Goal: Information Seeking & Learning: Get advice/opinions

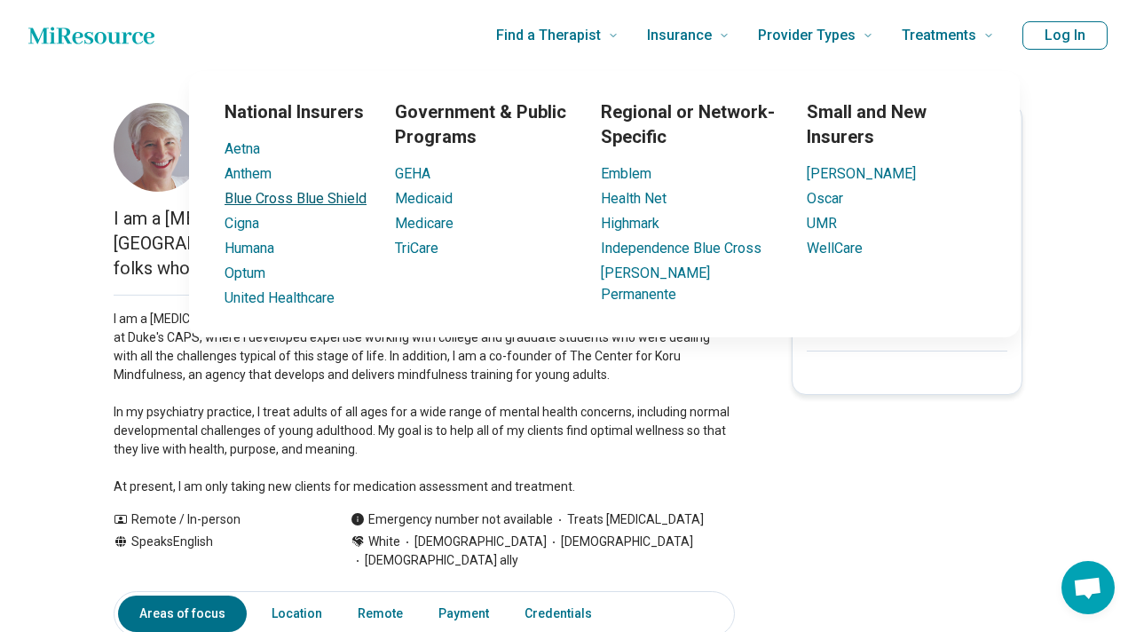
click at [293, 197] on link "Blue Cross Blue Shield" at bounding box center [295, 198] width 142 height 17
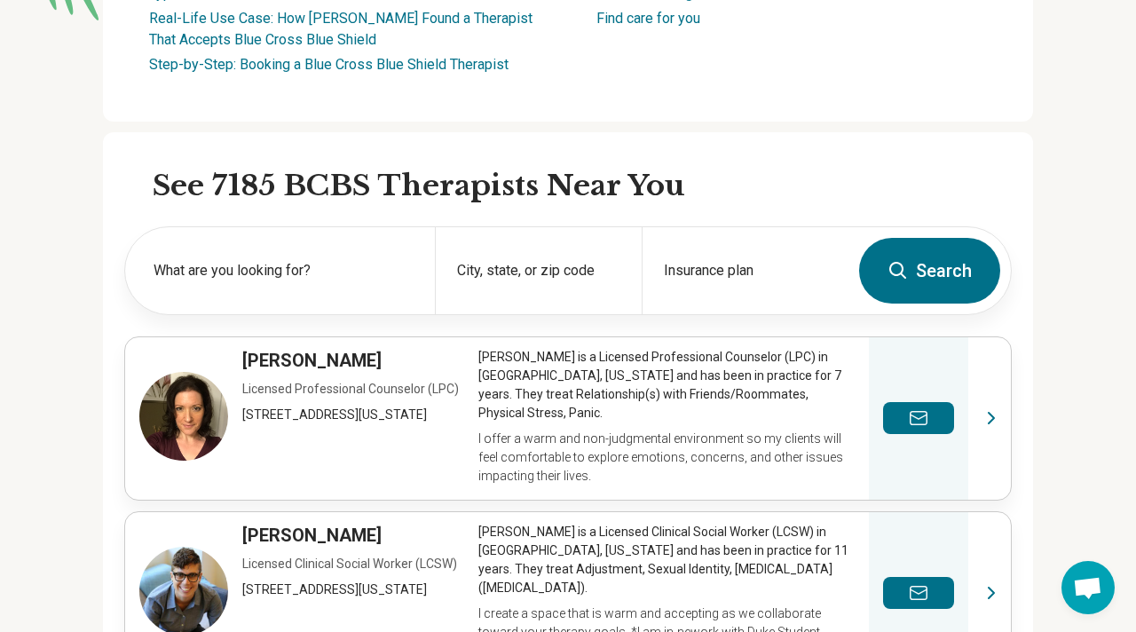
scroll to position [444, 0]
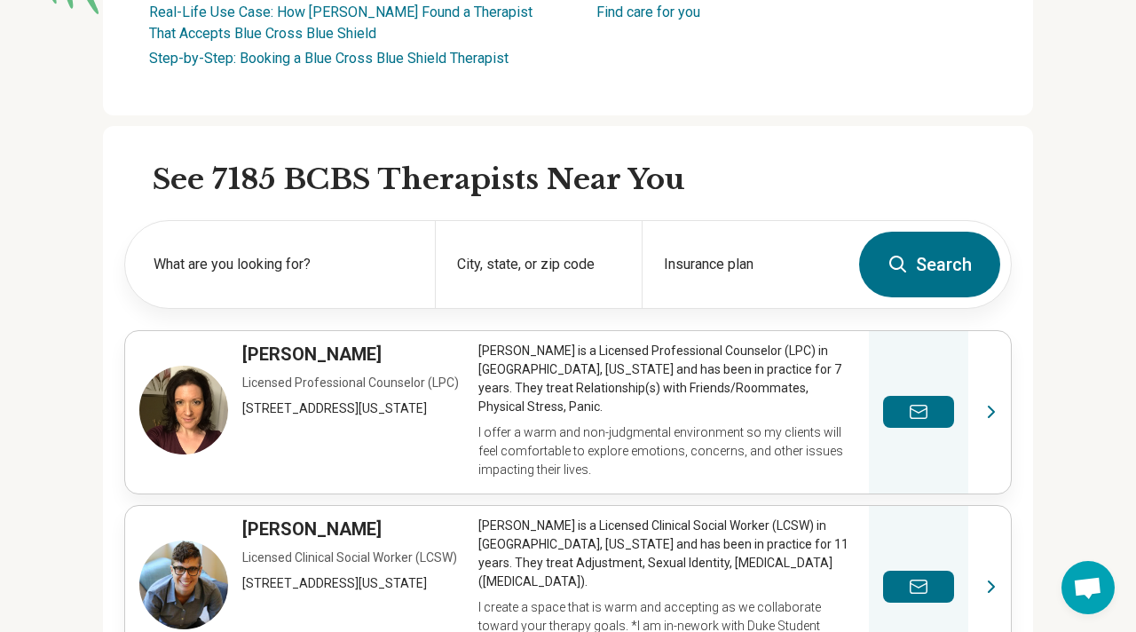
click at [943, 264] on button "Search" at bounding box center [929, 265] width 141 height 66
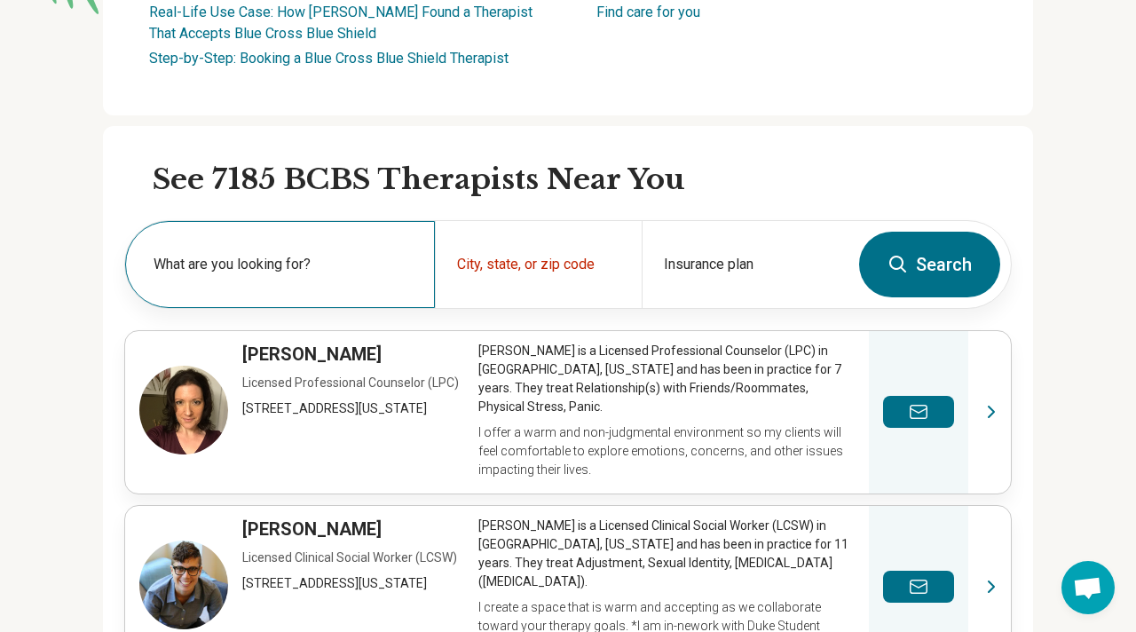
click at [186, 267] on label "What are you looking for?" at bounding box center [283, 264] width 260 height 21
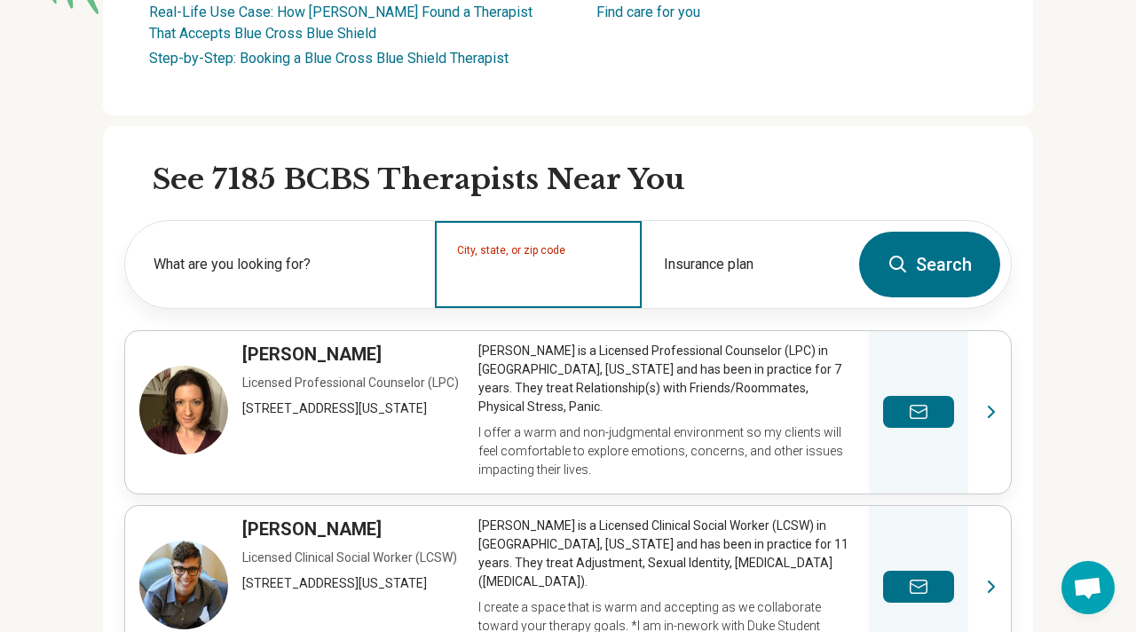
click at [463, 269] on input "City, state, or zip code" at bounding box center [538, 275] width 163 height 21
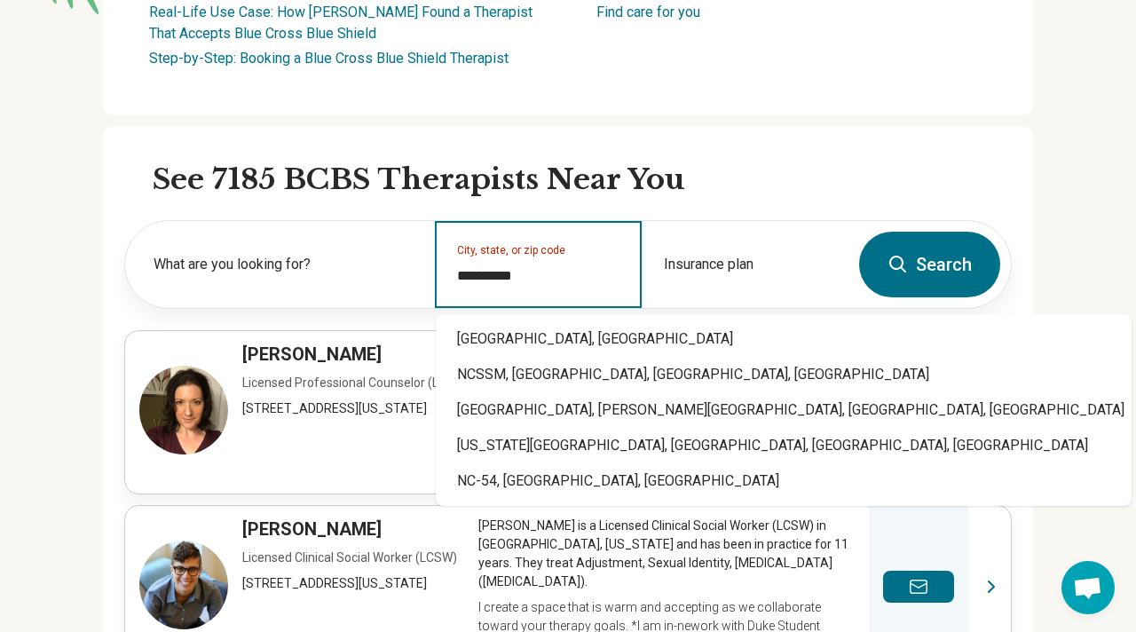
type input "**********"
click at [958, 270] on button "Search" at bounding box center [929, 265] width 141 height 66
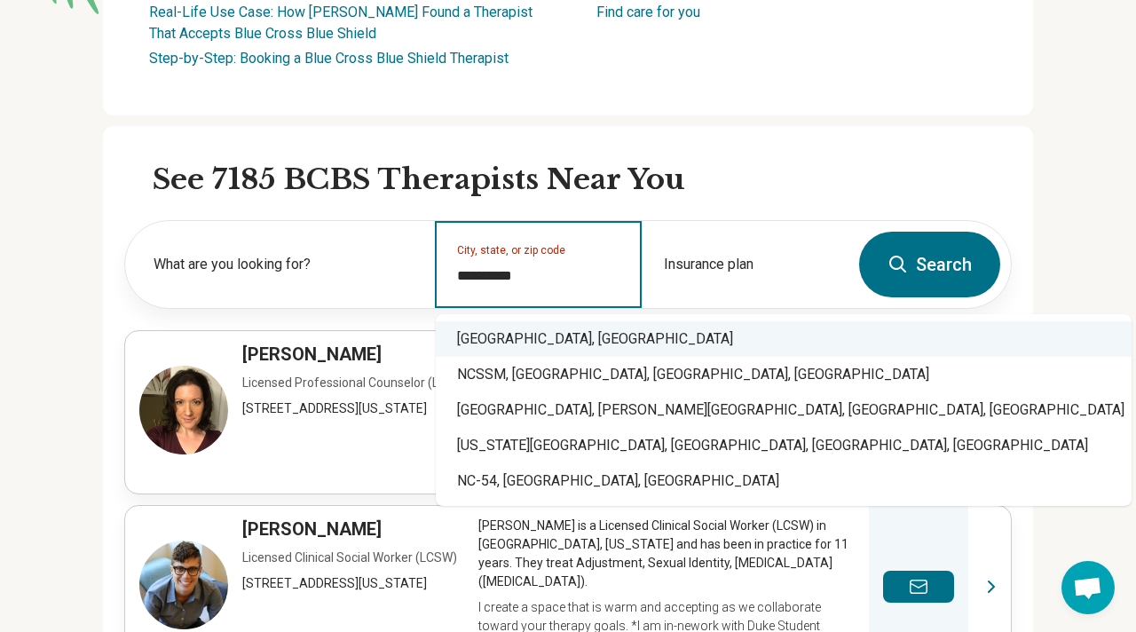
click at [467, 345] on div "[GEOGRAPHIC_DATA], [GEOGRAPHIC_DATA]" at bounding box center [784, 338] width 696 height 35
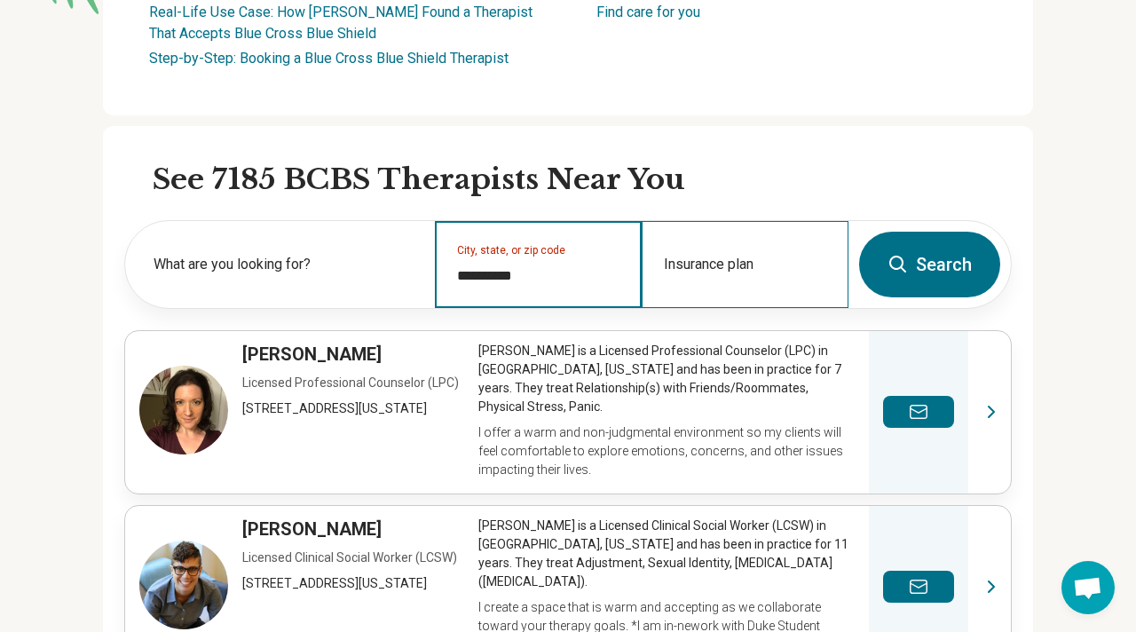
type input "**********"
click at [712, 266] on div "Insurance plan" at bounding box center [744, 264] width 207 height 87
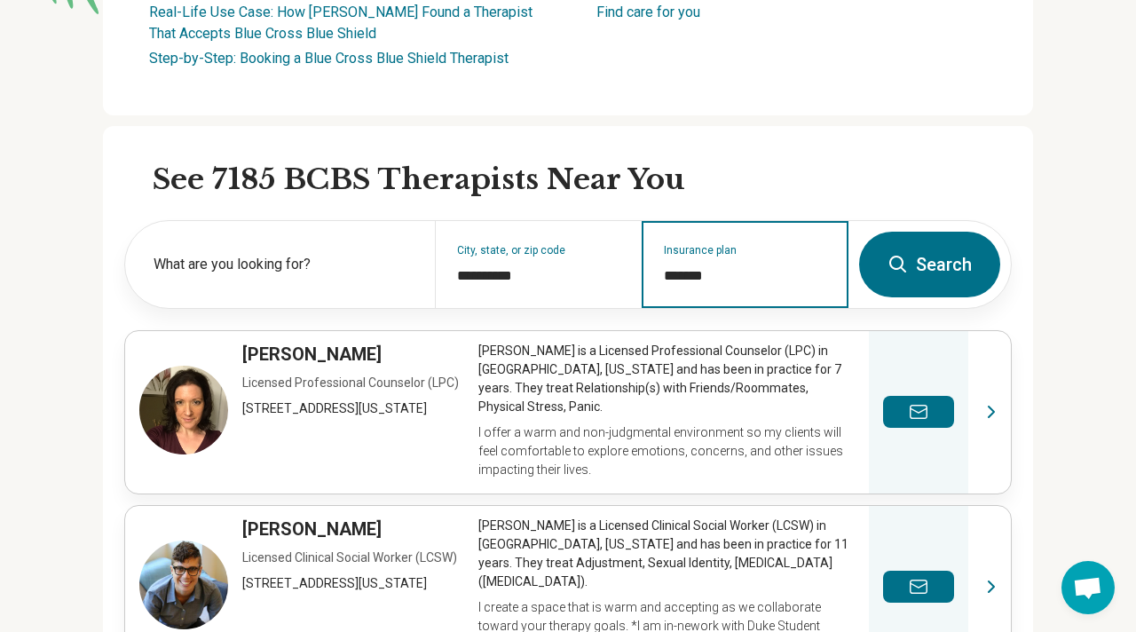
type input "*******"
click at [929, 261] on button "Search" at bounding box center [929, 265] width 141 height 66
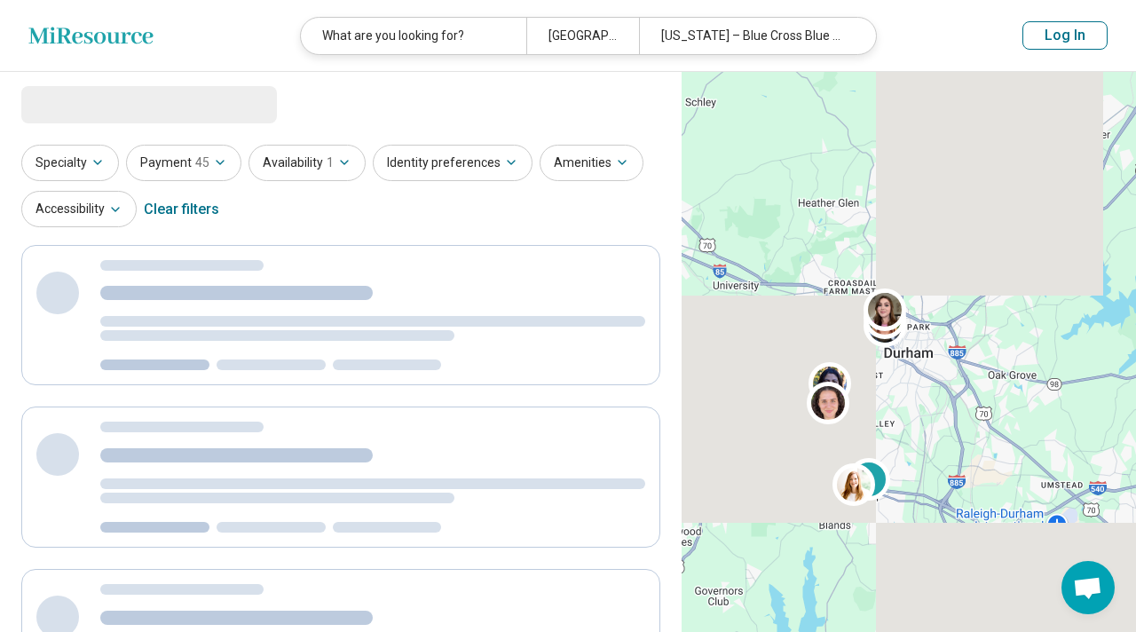
select select "***"
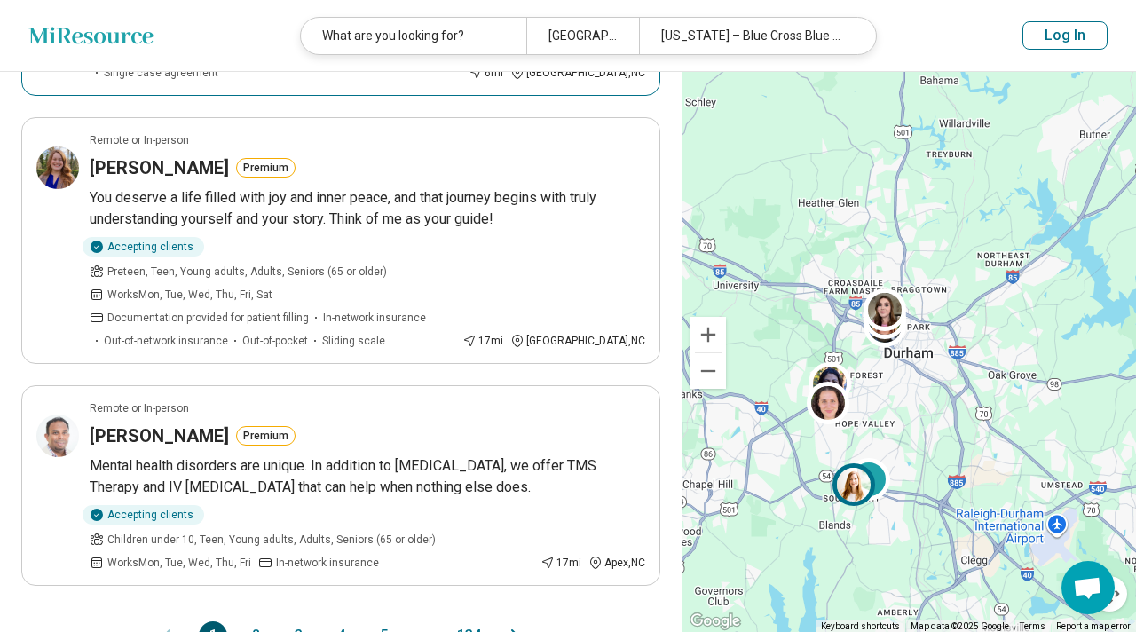
scroll to position [1946, 0]
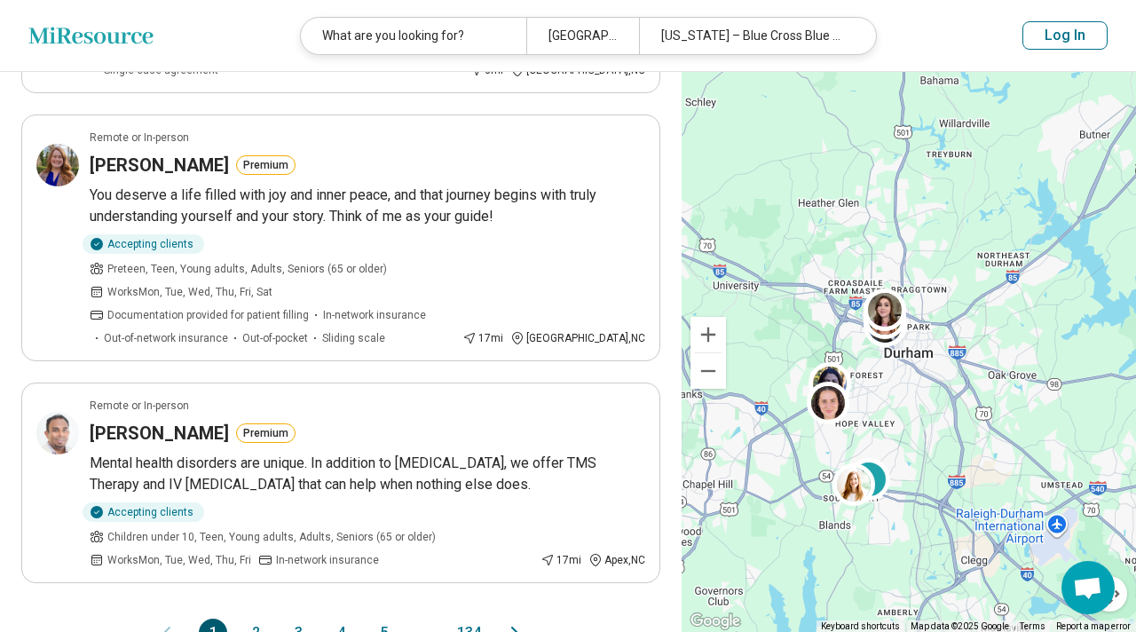
click at [259, 618] on button "2" at bounding box center [255, 632] width 28 height 28
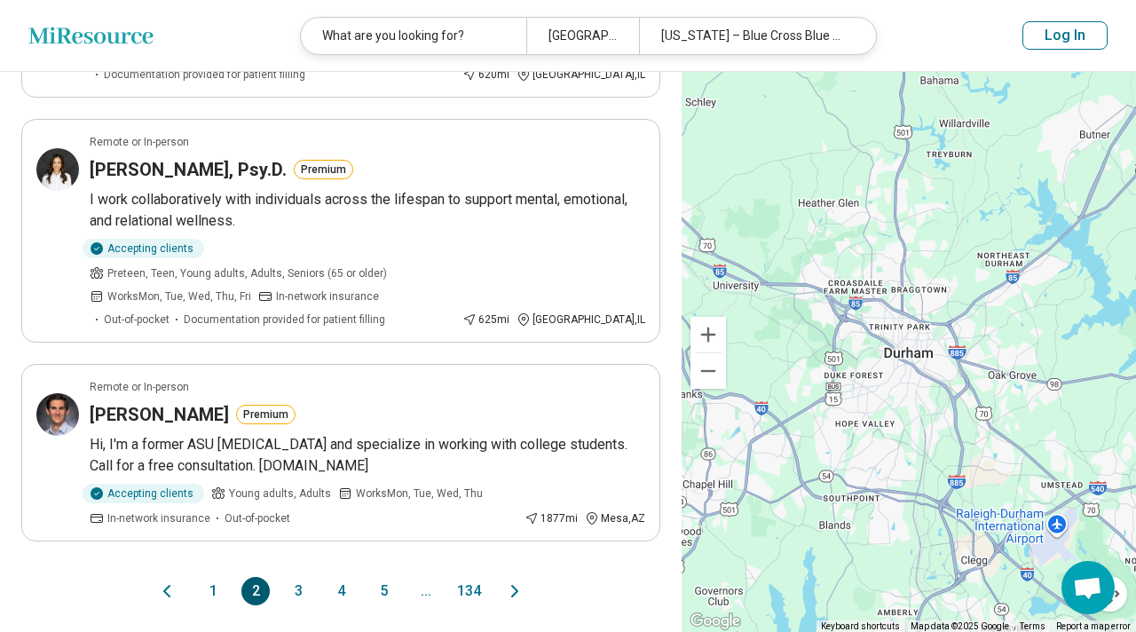
scroll to position [1987, 0]
click at [300, 576] on button "3" at bounding box center [298, 590] width 28 height 28
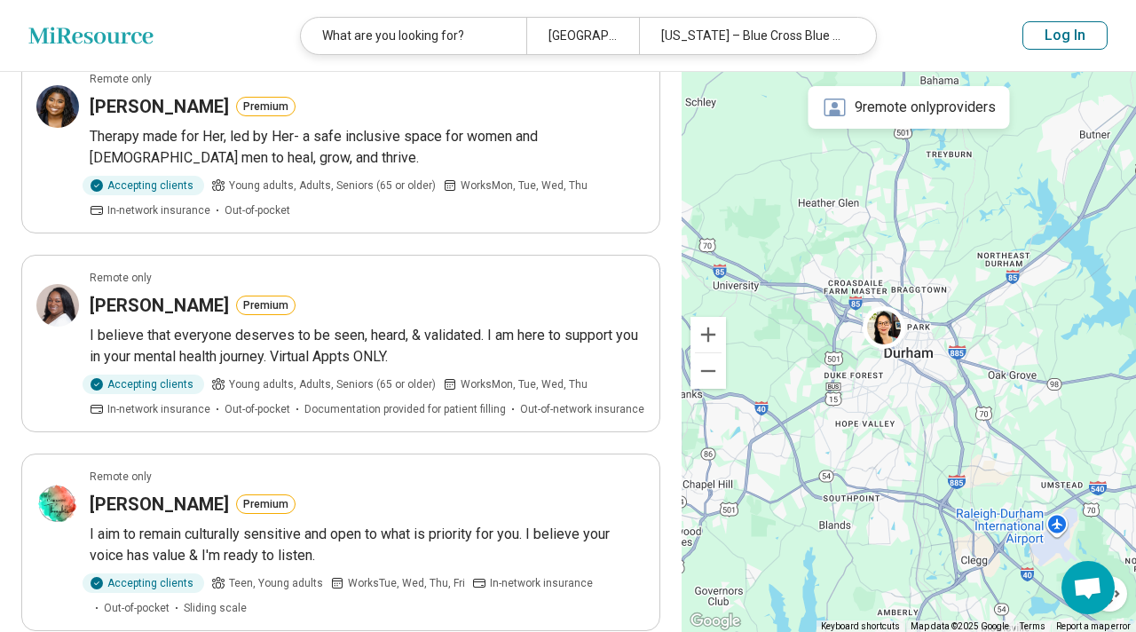
scroll to position [585, 0]
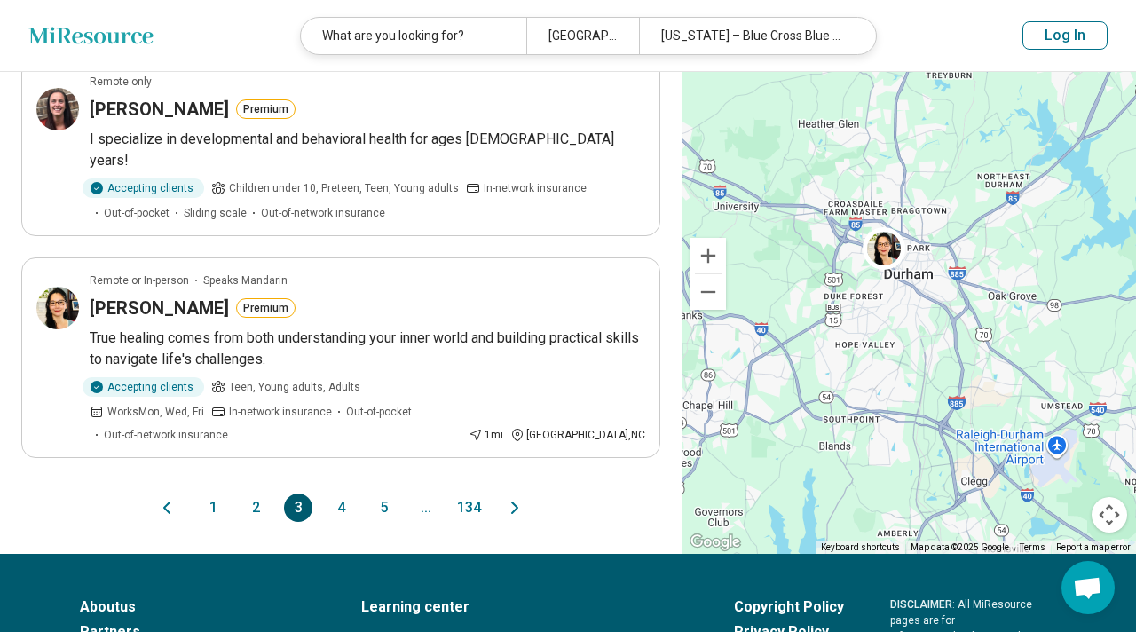
click at [344, 493] on button "4" at bounding box center [341, 507] width 28 height 28
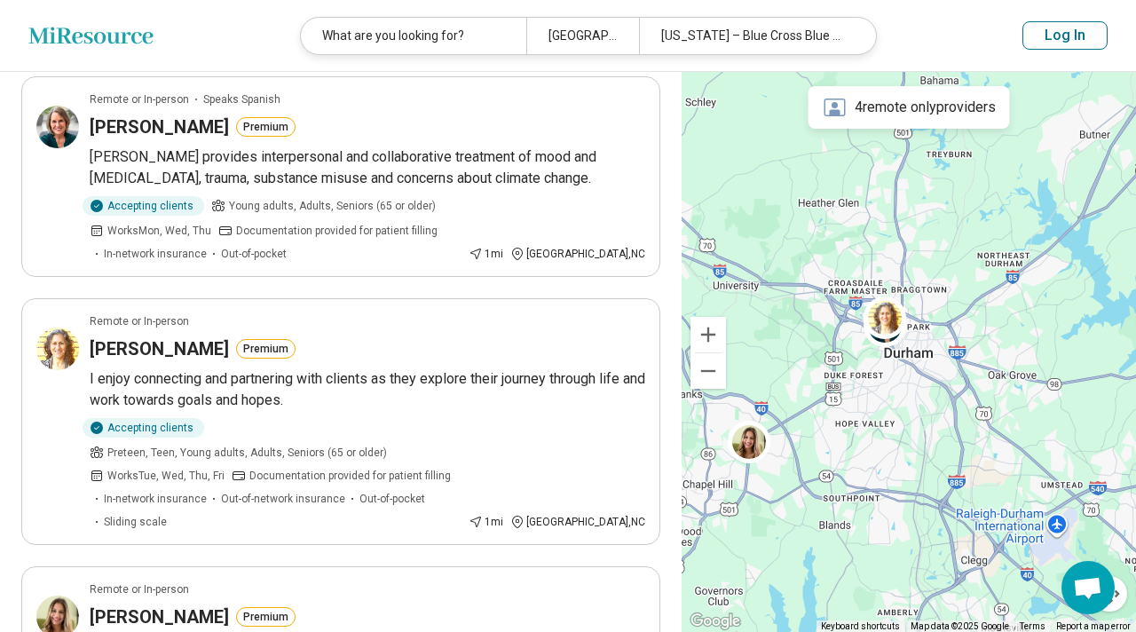
scroll to position [0, 0]
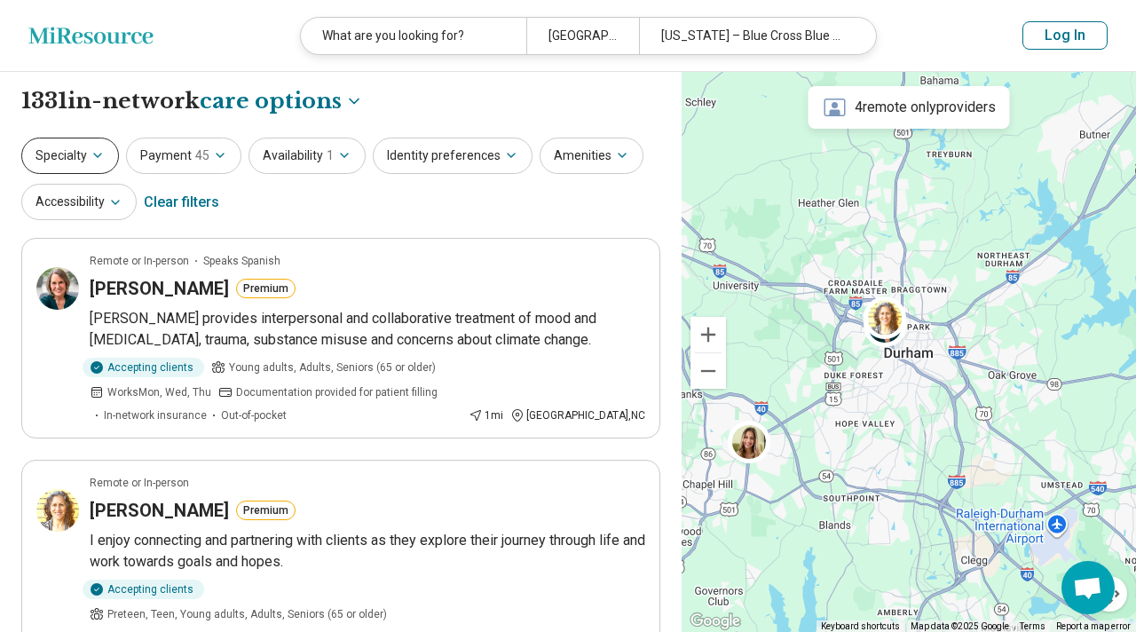
click at [96, 153] on icon "button" at bounding box center [98, 155] width 14 height 14
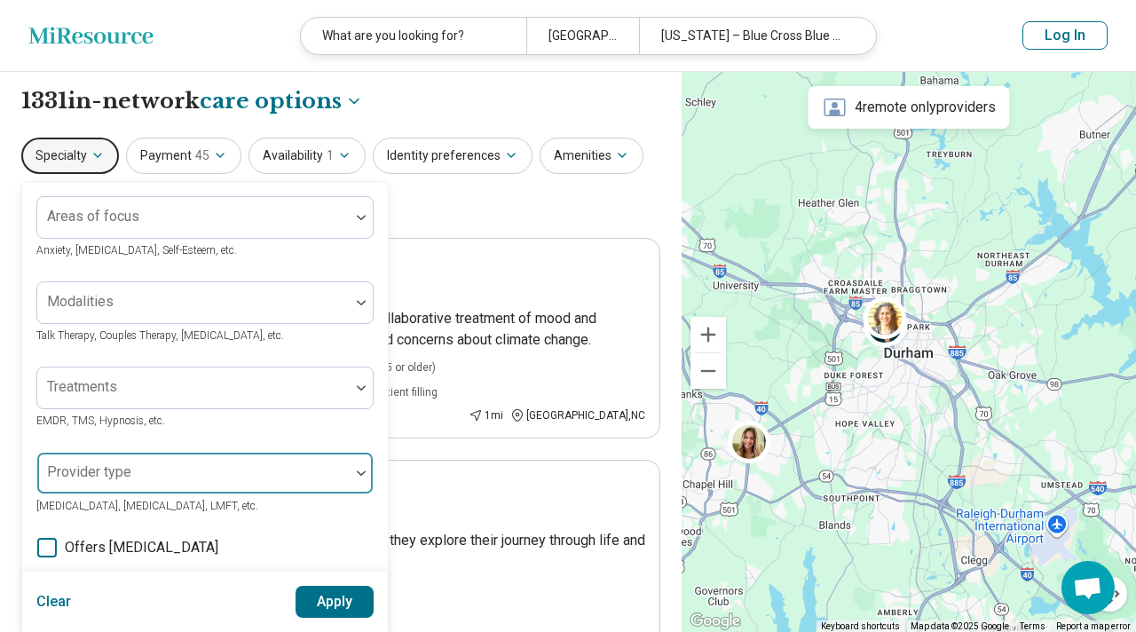
click at [360, 474] on img at bounding box center [361, 472] width 9 height 5
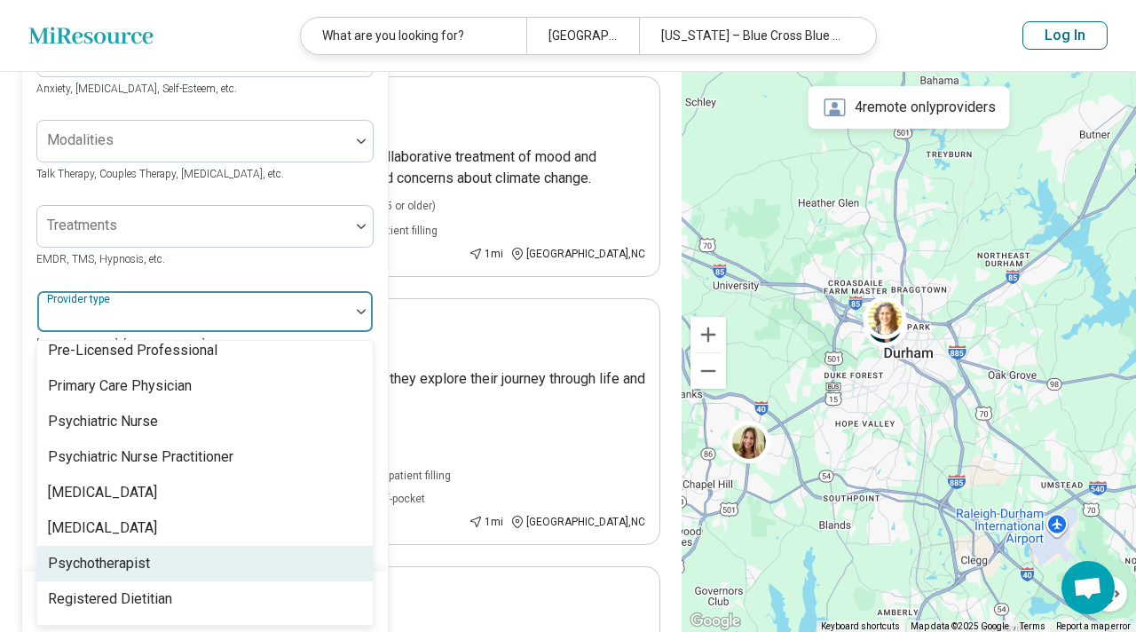
scroll to position [2259, 0]
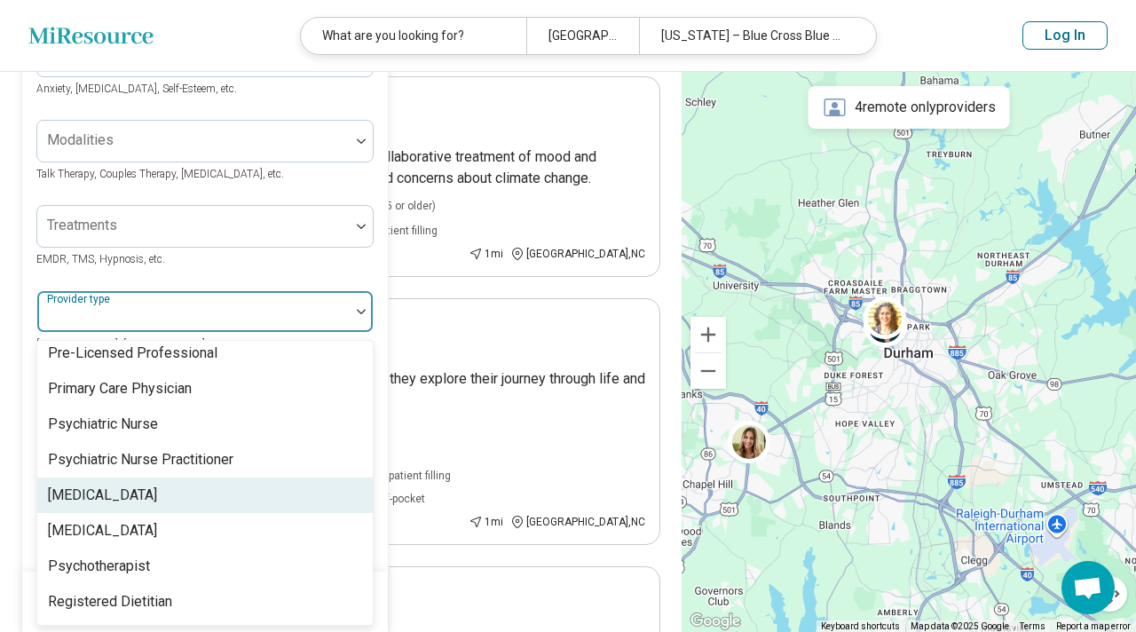
click at [114, 484] on div "[MEDICAL_DATA]" at bounding box center [102, 494] width 109 height 21
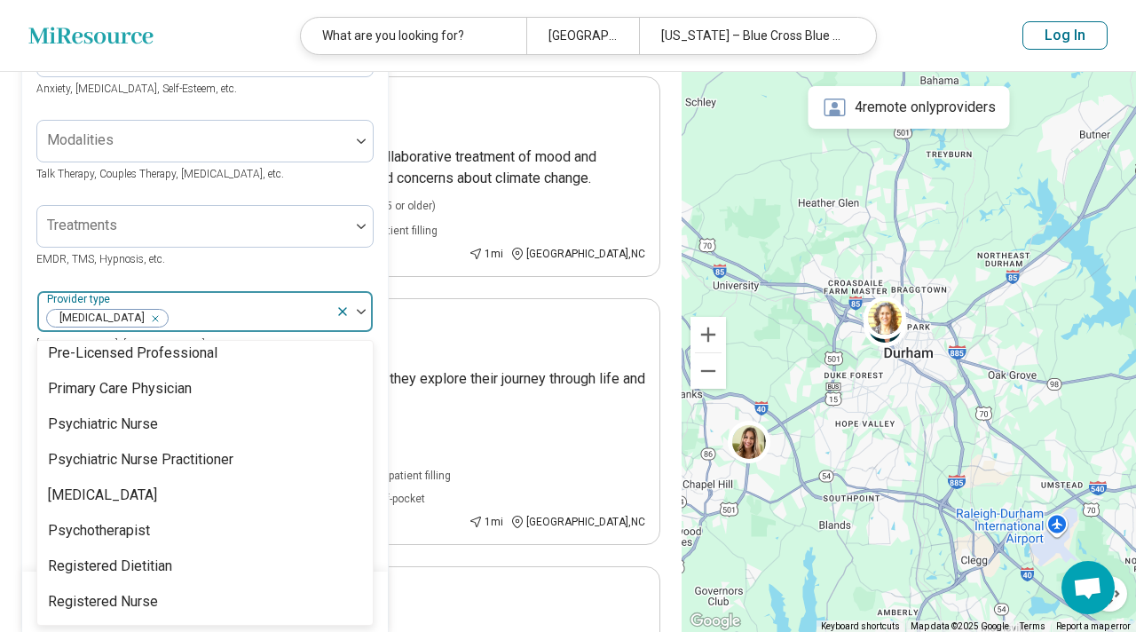
click at [377, 320] on div "Areas of focus Anxiety, [MEDICAL_DATA], Self-Esteem, etc. Modalities Talk Thera…" at bounding box center [205, 381] width 366 height 722
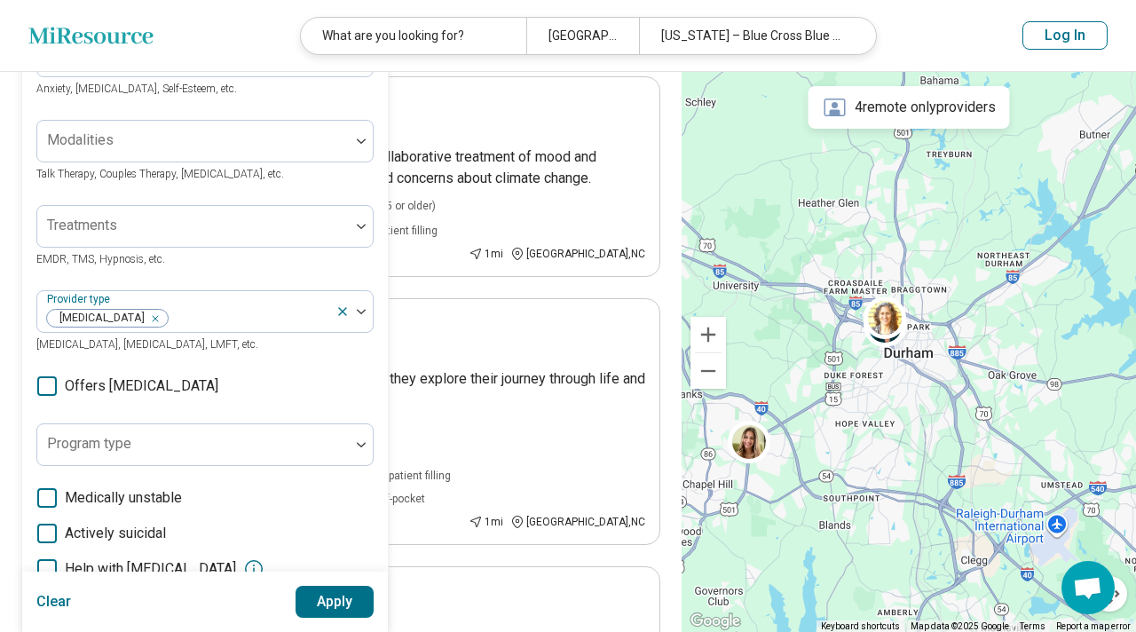
click at [348, 610] on button "Apply" at bounding box center [334, 602] width 79 height 32
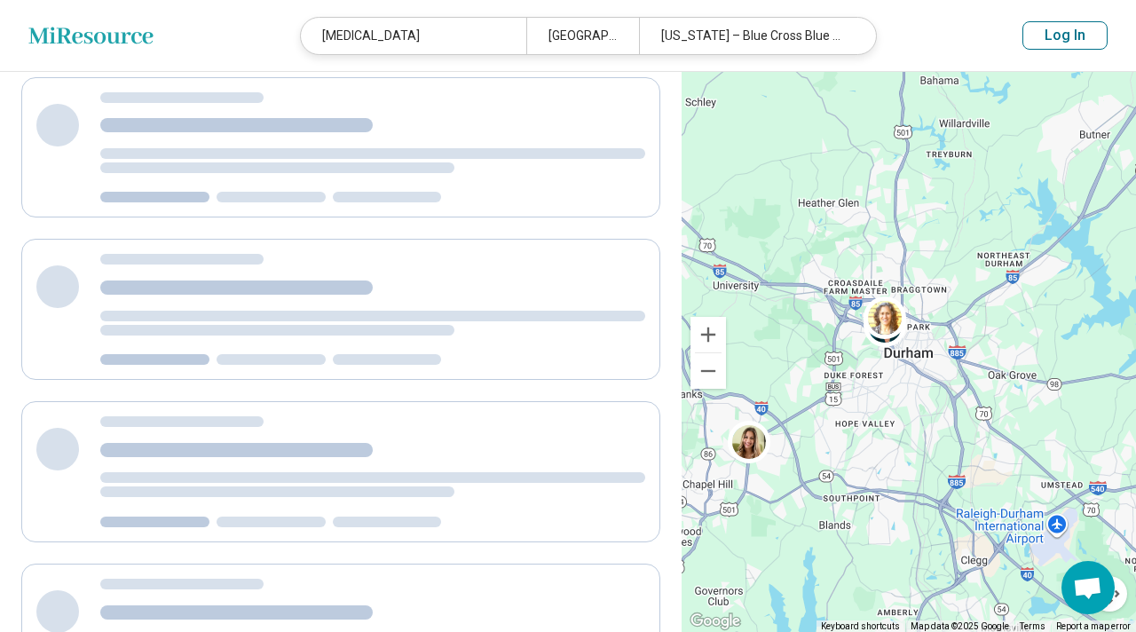
scroll to position [0, 0]
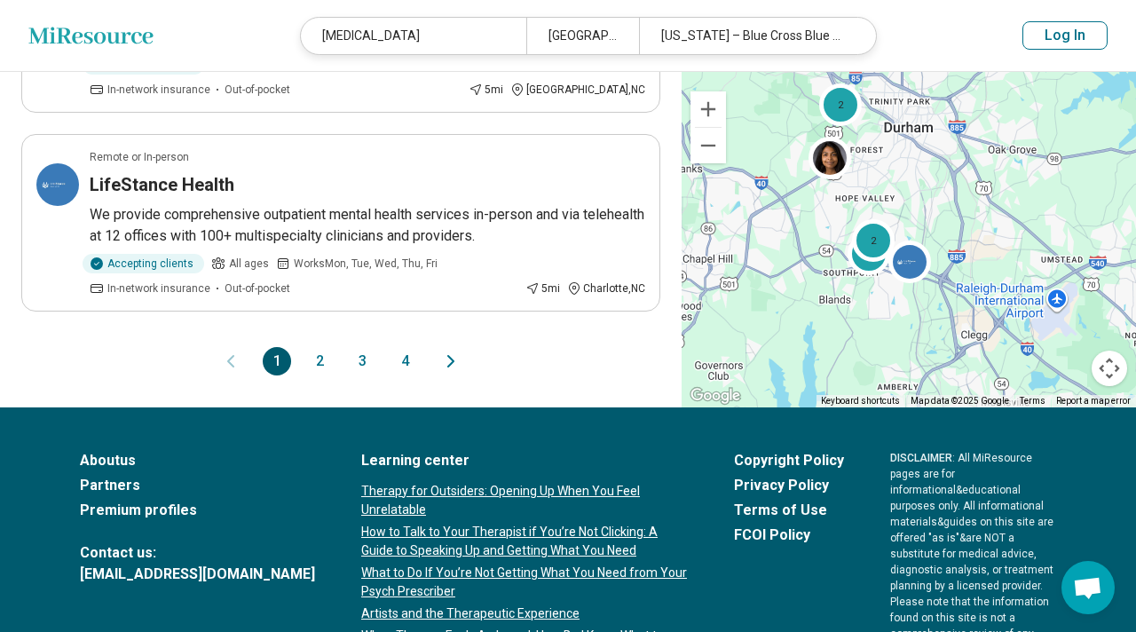
scroll to position [2012, 0]
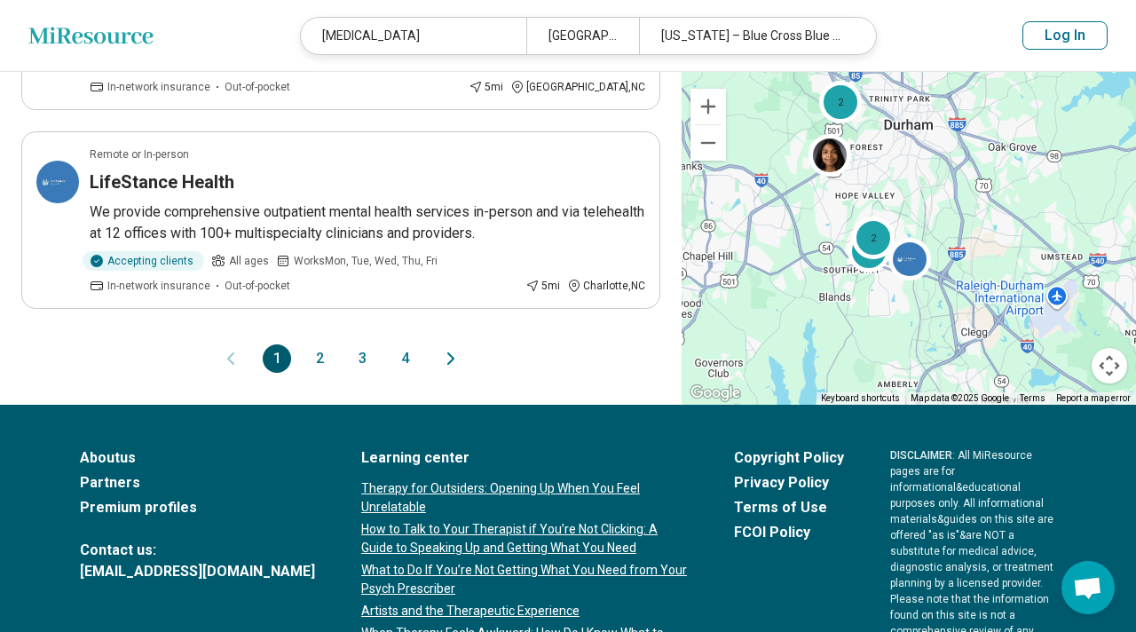
click at [323, 344] on button "2" at bounding box center [319, 358] width 28 height 28
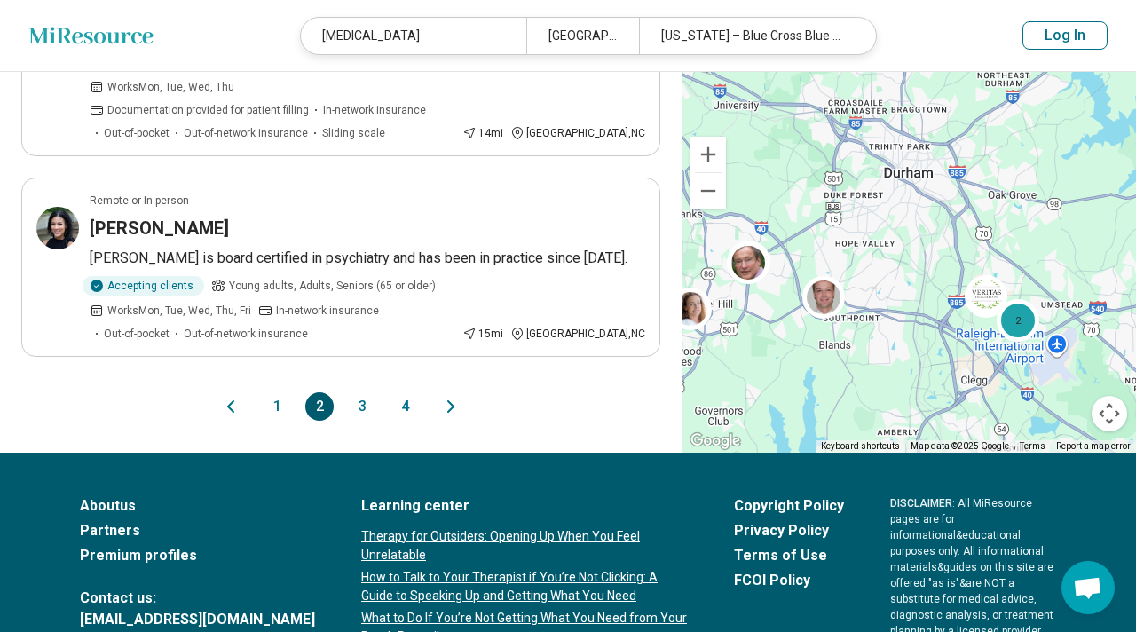
scroll to position [1884, 0]
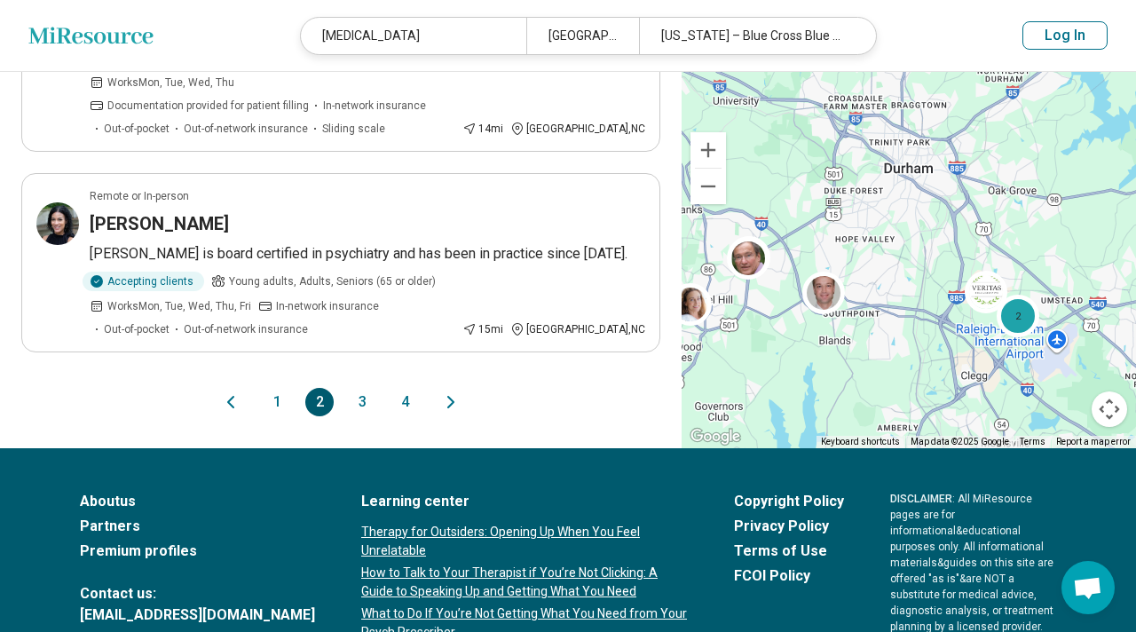
click at [366, 388] on button "3" at bounding box center [362, 402] width 28 height 28
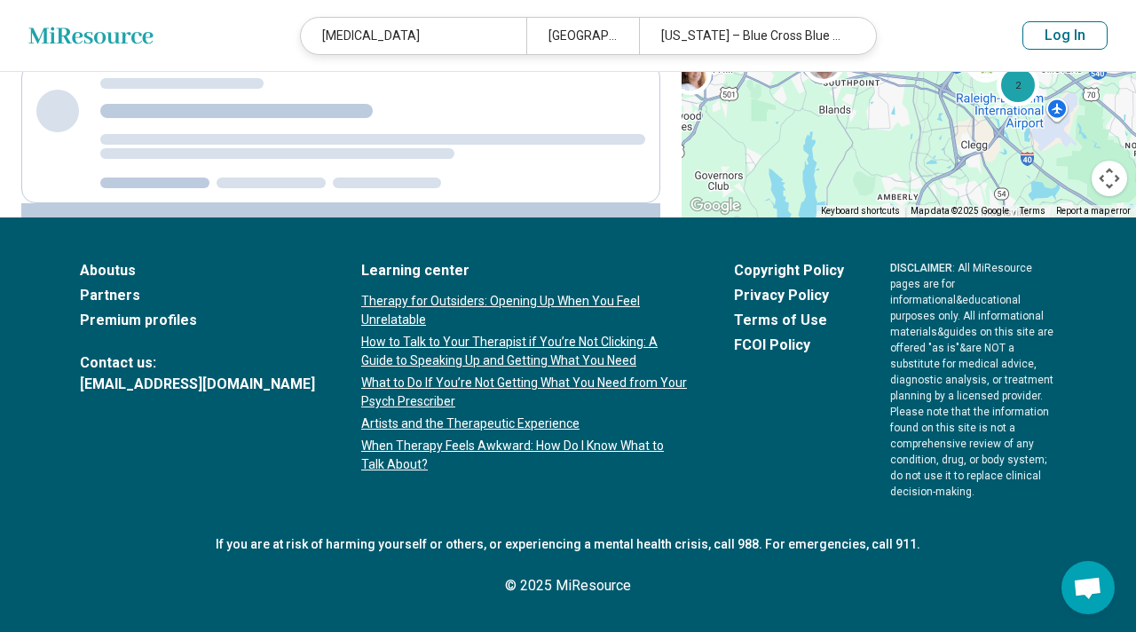
scroll to position [0, 0]
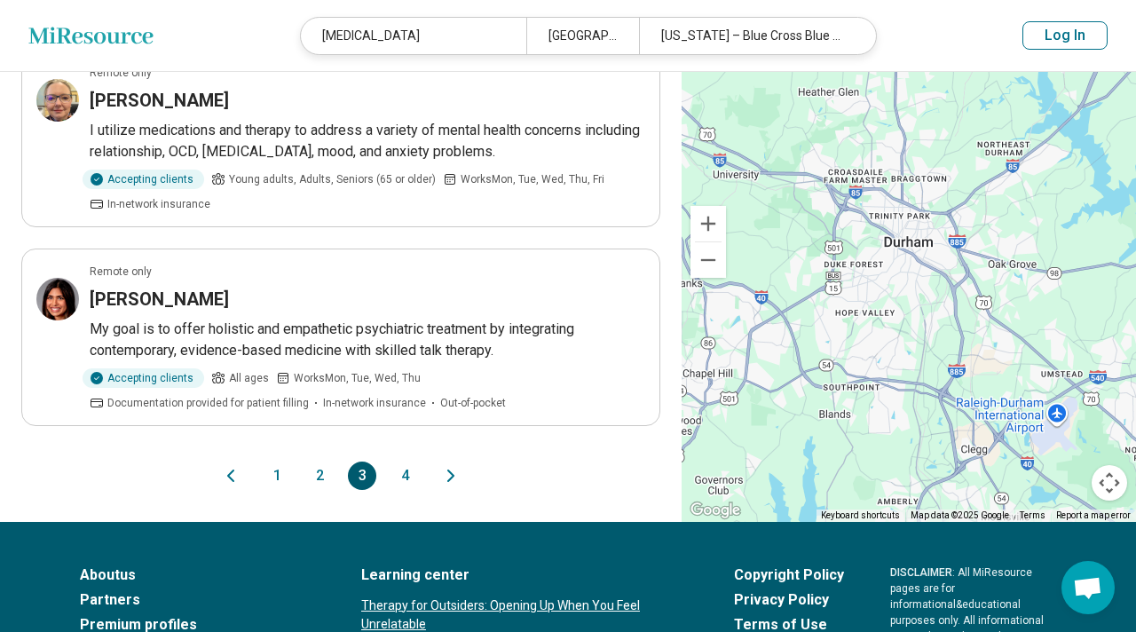
click at [408, 461] on button "4" at bounding box center [404, 475] width 28 height 28
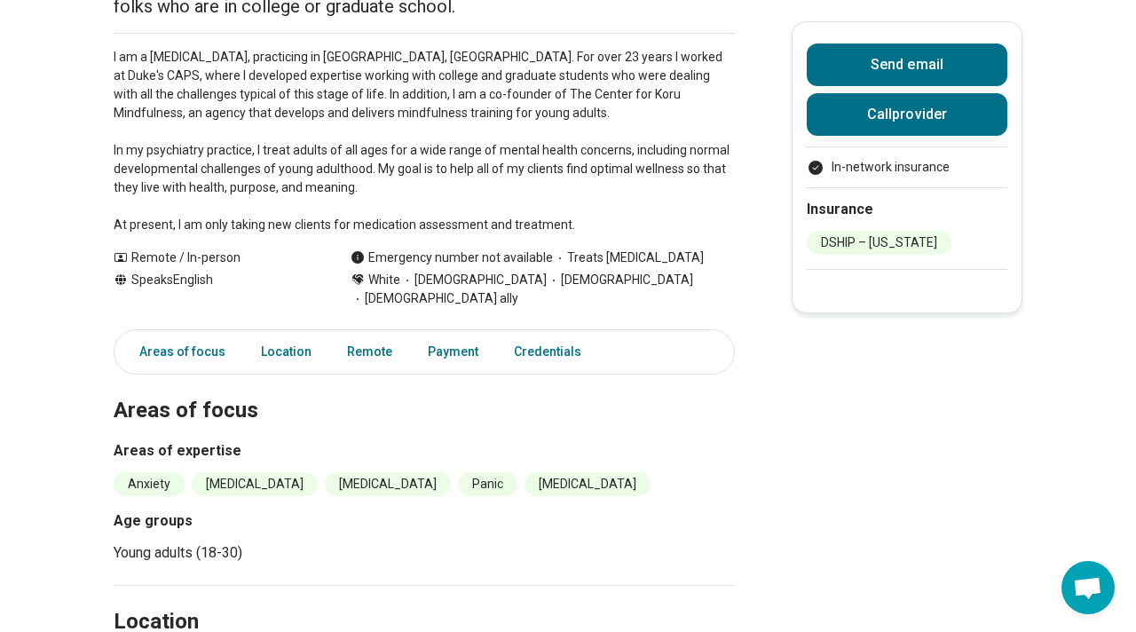
scroll to position [266, 0]
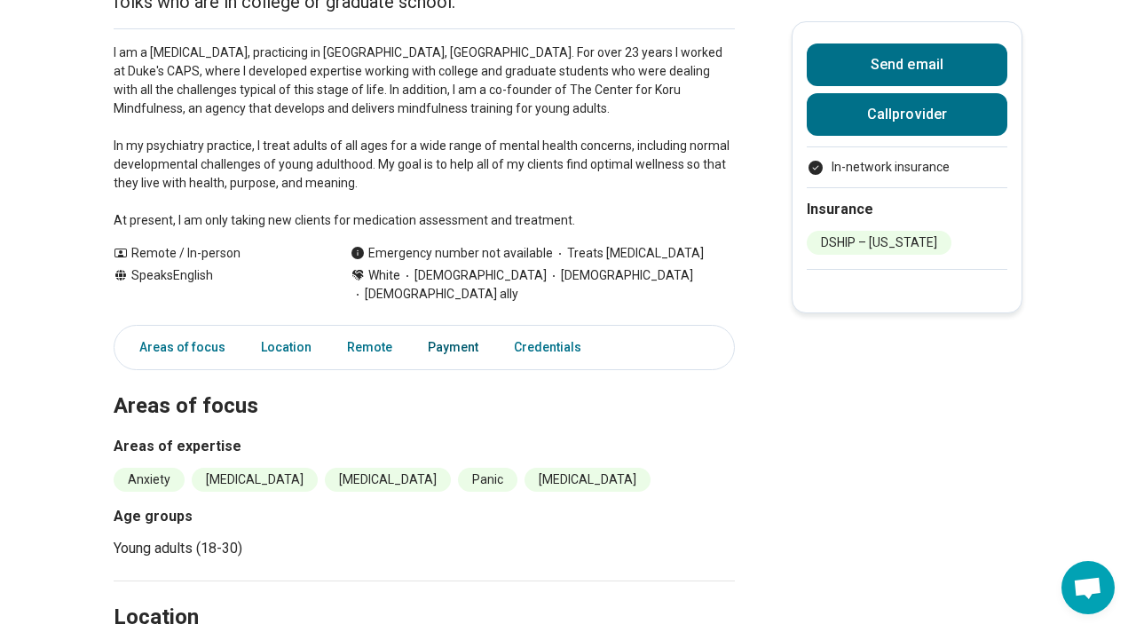
click at [443, 329] on link "Payment" at bounding box center [453, 347] width 72 height 36
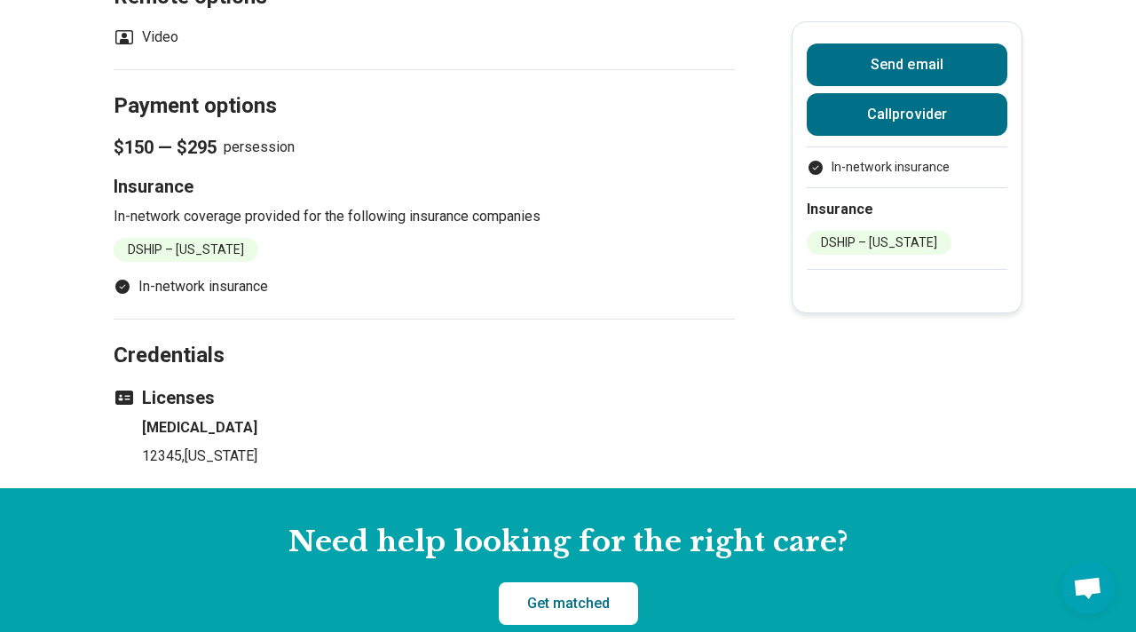
scroll to position [1141, 0]
